Goal: Use online tool/utility: Utilize a website feature to perform a specific function

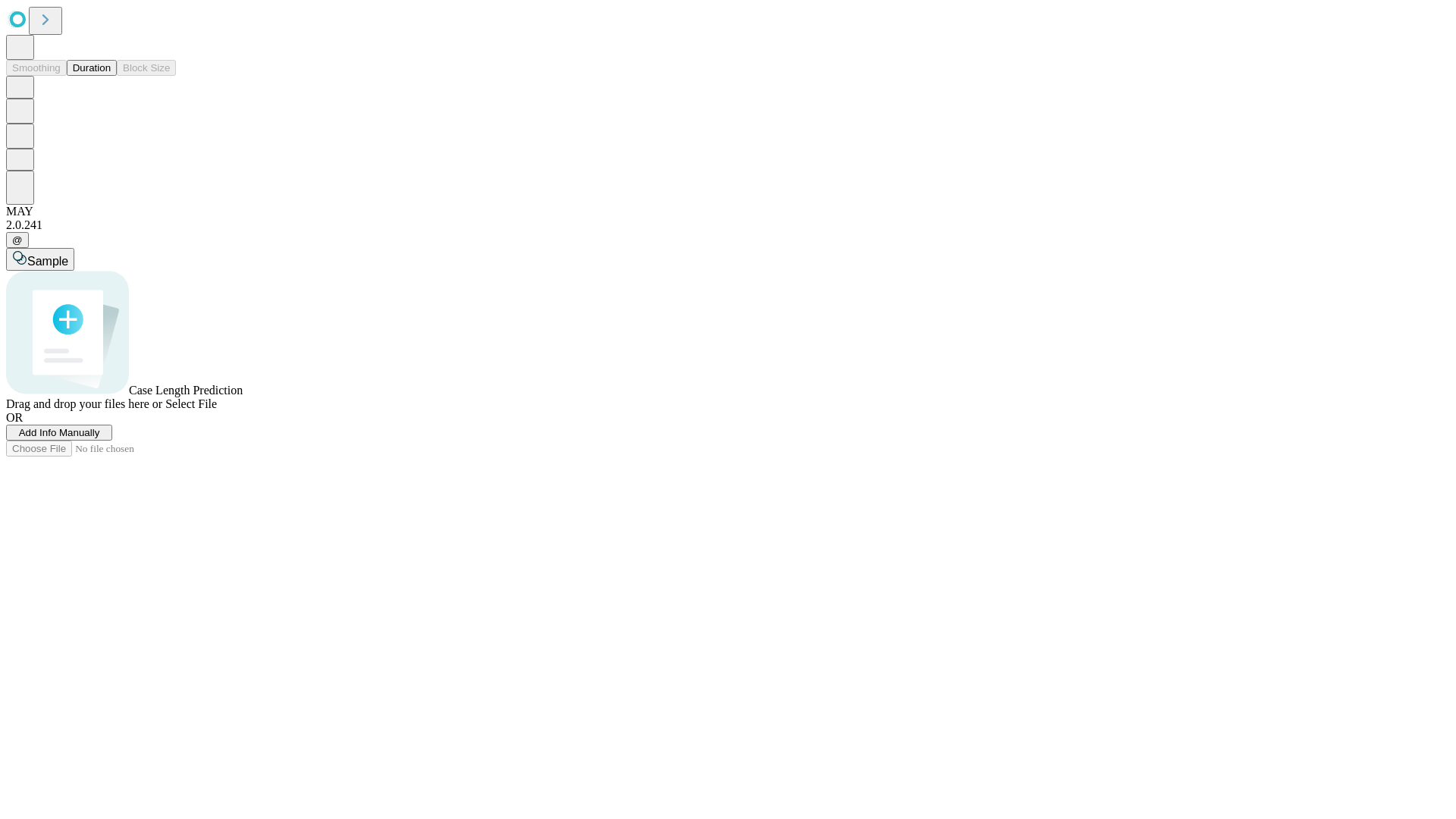
click at [110, 76] on button "Duration" at bounding box center [91, 67] width 50 height 16
click at [100, 438] on span "Add Info Manually" at bounding box center [60, 433] width 81 height 12
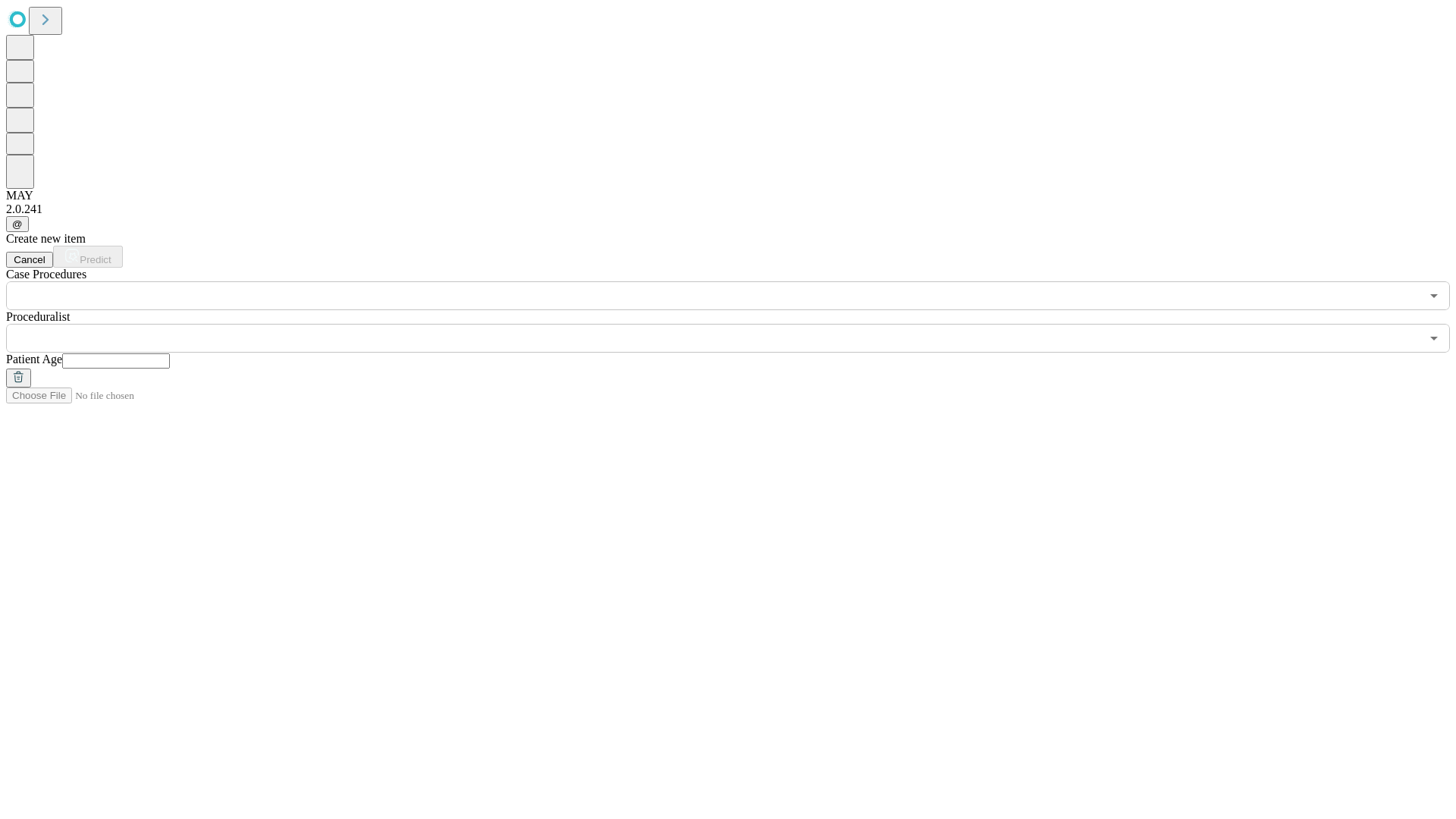
click at [170, 353] on input "text" at bounding box center [116, 361] width 108 height 15
type input "*"
click at [738, 324] on input "text" at bounding box center [713, 338] width 1415 height 29
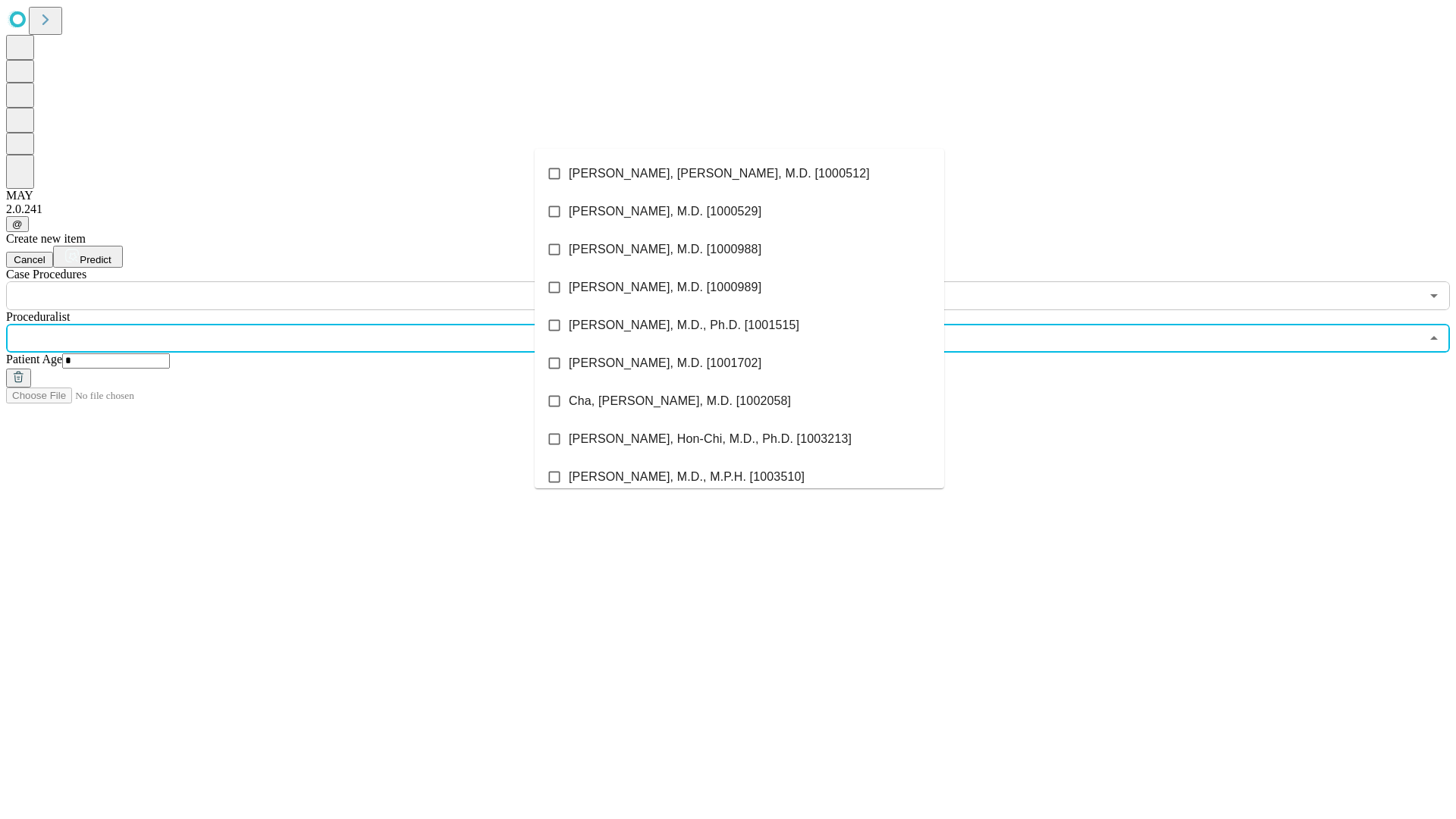
click at [739, 173] on li "[PERSON_NAME], [PERSON_NAME], M.D. [1000512]" at bounding box center [739, 173] width 410 height 38
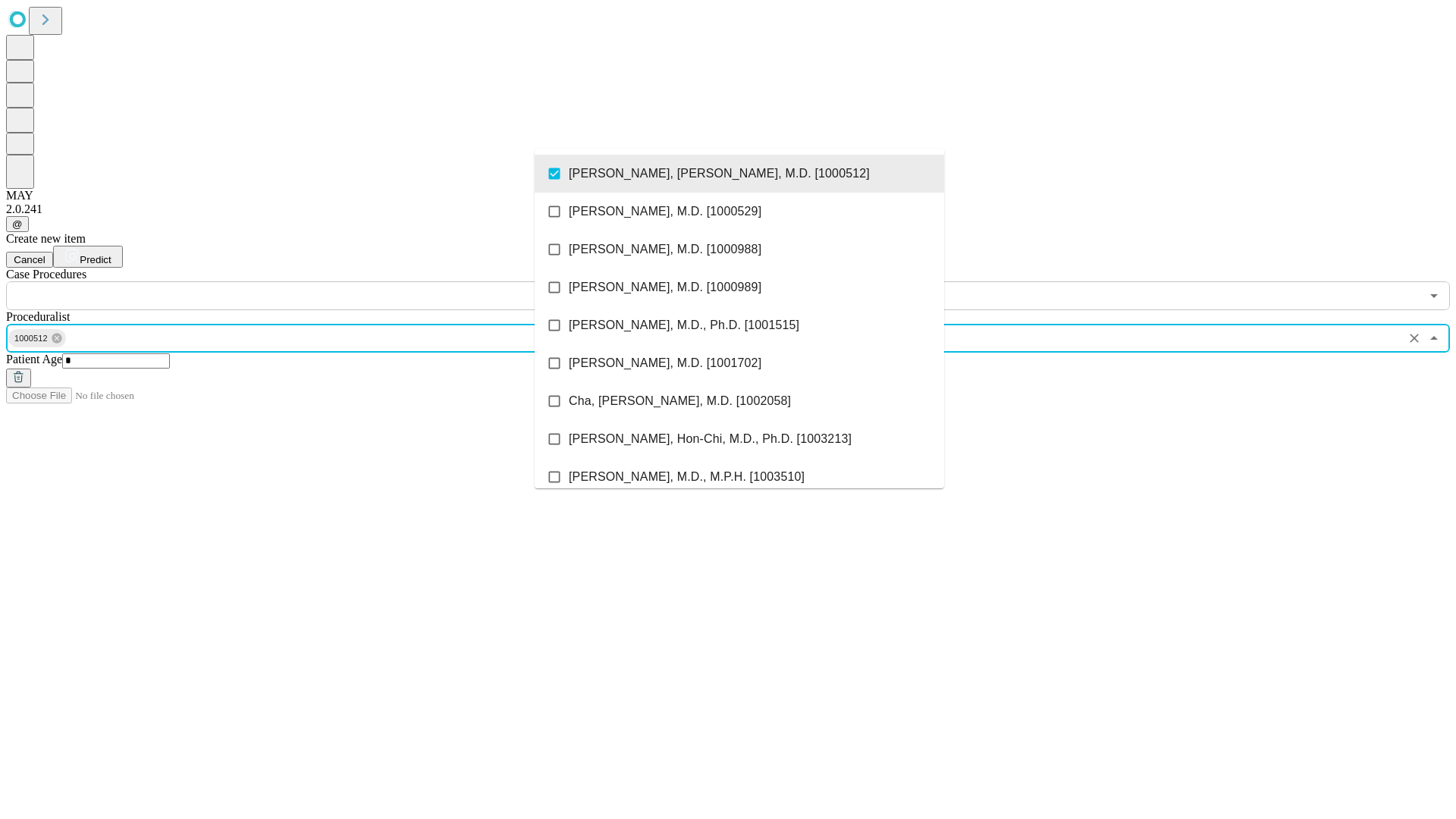
click at [319, 281] on input "text" at bounding box center [713, 295] width 1415 height 29
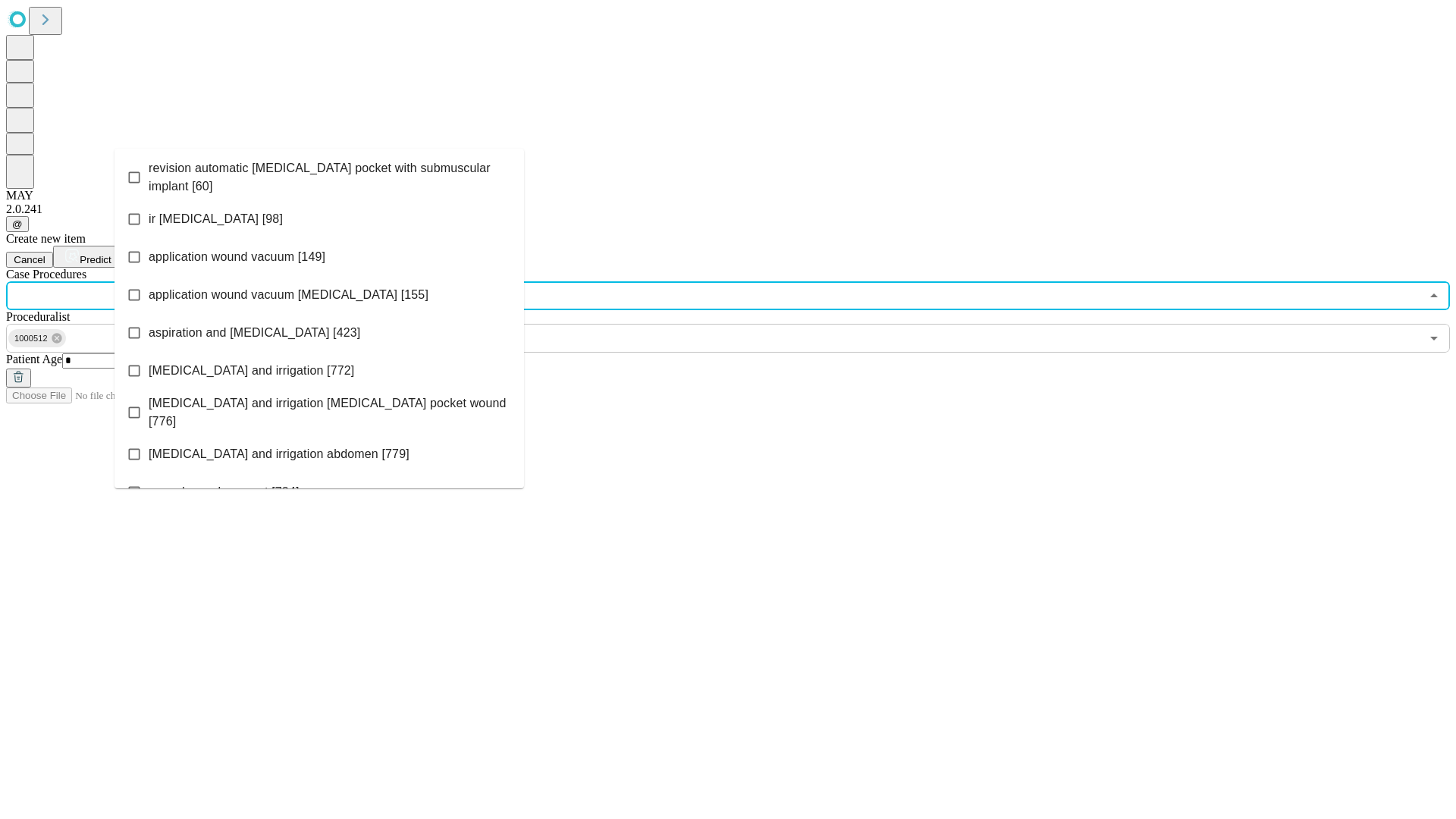
click at [319, 173] on span "revision automatic [MEDICAL_DATA] pocket with submuscular implant [60]" at bounding box center [330, 178] width 363 height 37
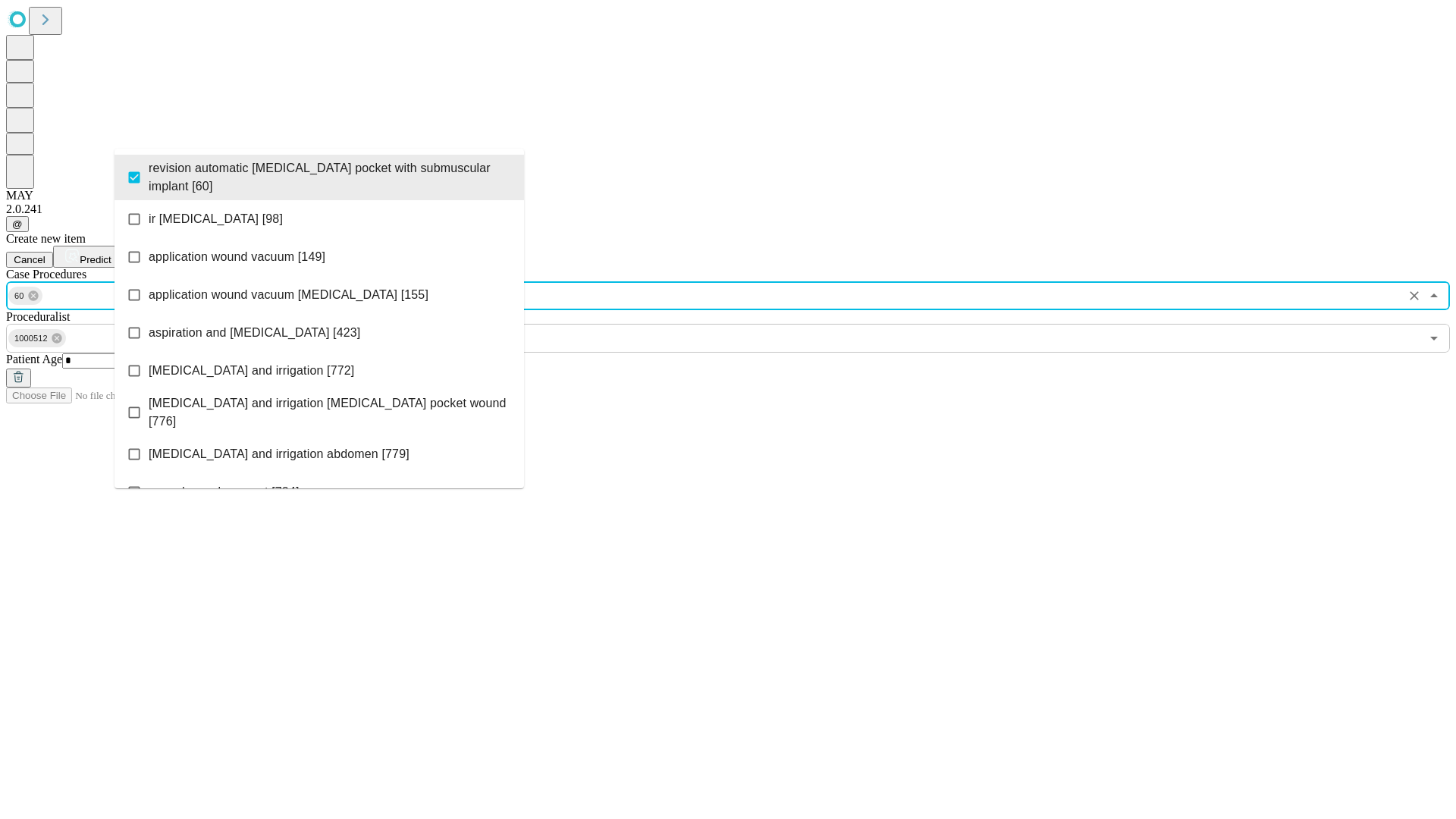
click at [110, 254] on span "Predict" at bounding box center [95, 260] width 31 height 12
